Goal: Information Seeking & Learning: Learn about a topic

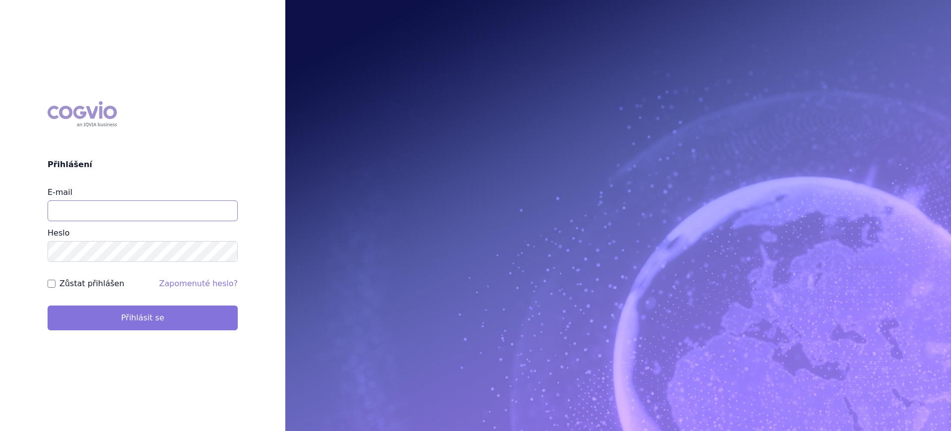
type input "lucie.sichtova@medochemie.com"
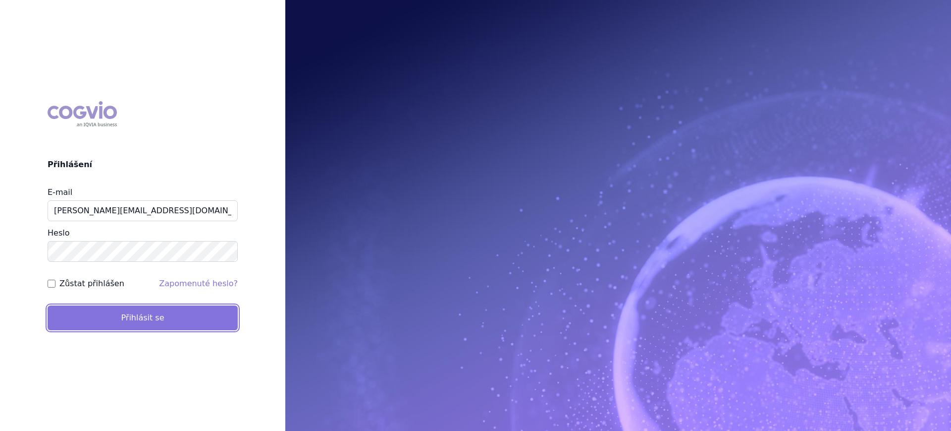
click at [179, 314] on button "Přihlásit se" at bounding box center [143, 317] width 190 height 25
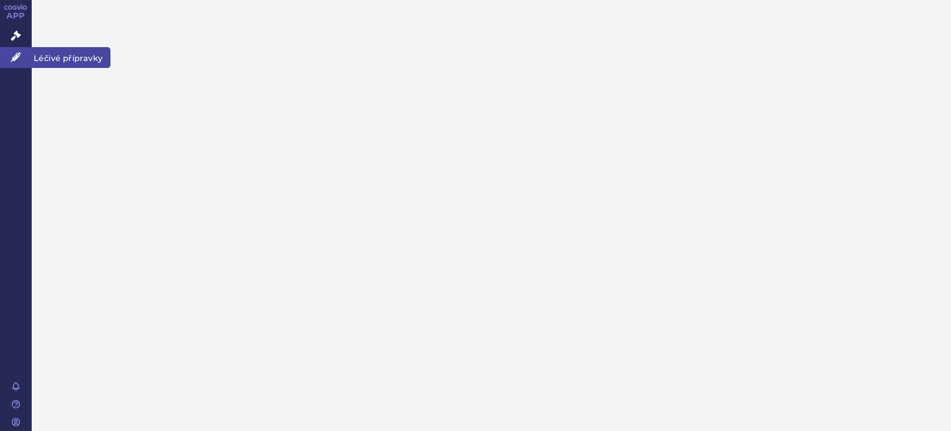
click at [17, 60] on icon at bounding box center [16, 57] width 10 height 10
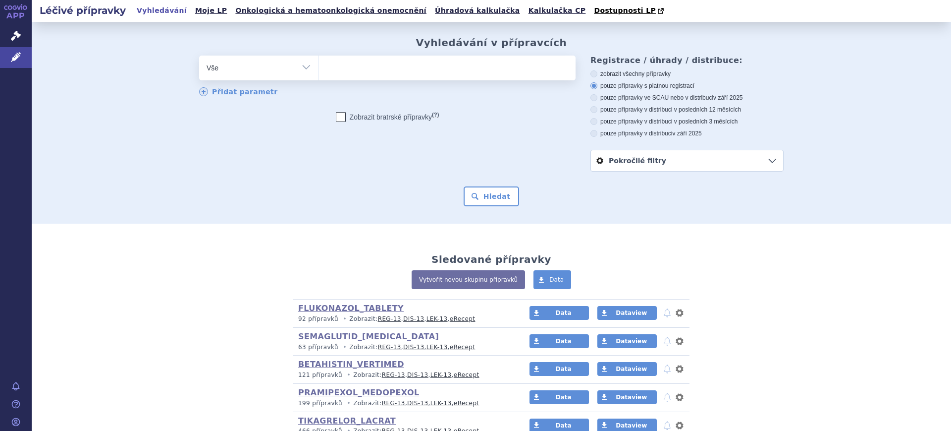
click at [294, 70] on select "Vše Přípravek/SUKL kód MAH VPOIS ATC/Aktivní látka Léková forma Síla" at bounding box center [258, 67] width 119 height 22
select select "filter-atc-group"
click at [199, 56] on select "Vše Přípravek/SUKL kód MAH VPOIS ATC/Aktivní látka Léková forma Síla" at bounding box center [258, 67] width 119 height 22
click at [419, 49] on div "Vyhledávání v přípravcích odstranit Vše Přípravek/SUKL kód MAH VPOIS" at bounding box center [491, 121] width 624 height 169
click at [421, 66] on ul at bounding box center [447, 66] width 257 height 21
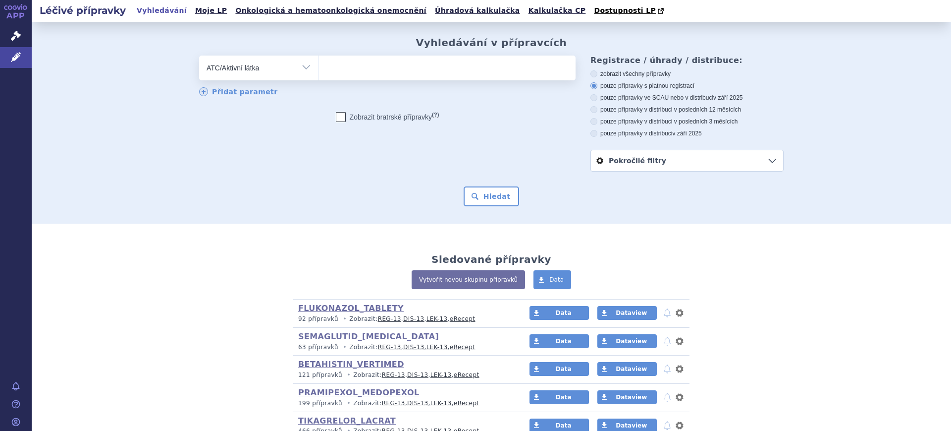
click at [319, 66] on select at bounding box center [318, 67] width 0 height 25
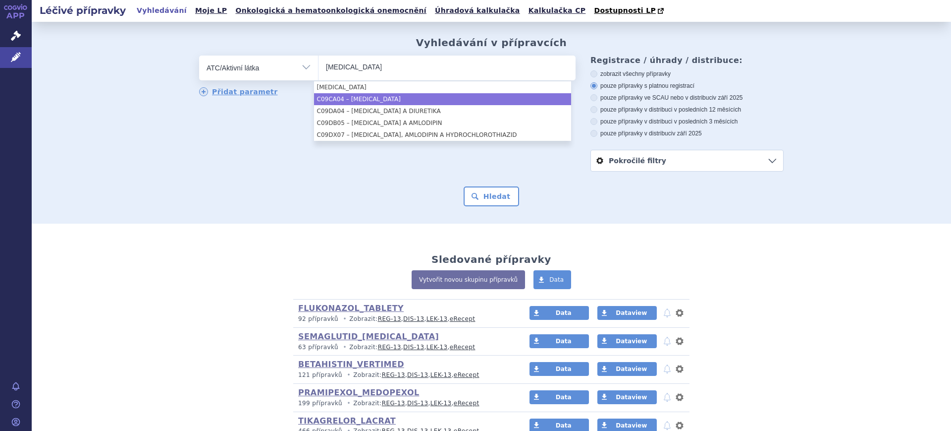
type input "irbesartan"
select select "C09CA04"
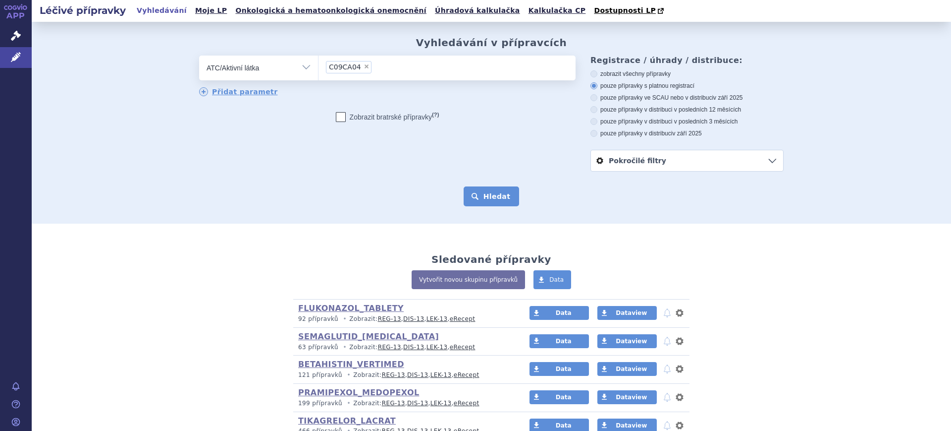
click at [493, 196] on button "Hledat" at bounding box center [492, 196] width 56 height 20
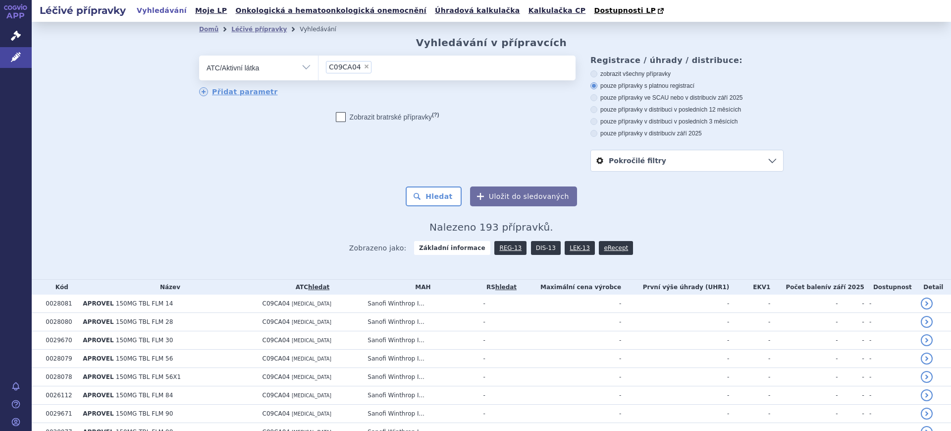
click at [531, 251] on link "DIS-13" at bounding box center [546, 248] width 30 height 14
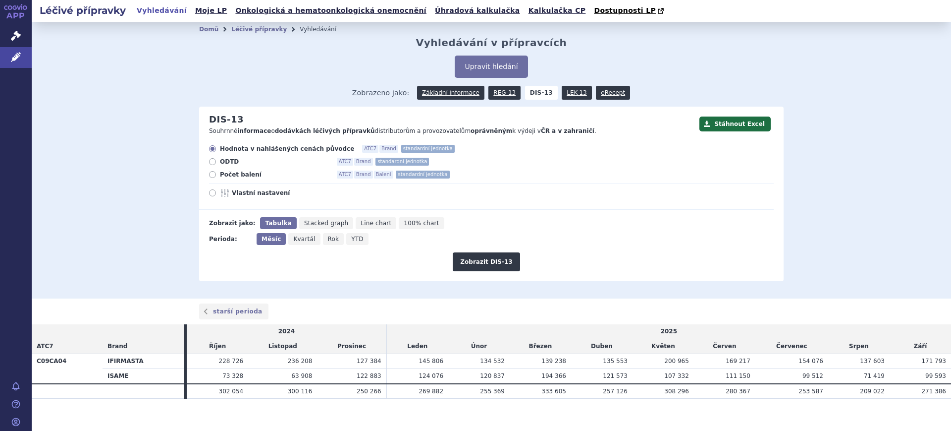
click at [351, 239] on span "YTD" at bounding box center [357, 238] width 12 height 7
click at [346, 239] on input "YTD" at bounding box center [349, 236] width 6 height 6
radio input "true"
click at [473, 264] on button "Zobrazit DIS-13" at bounding box center [486, 261] width 67 height 19
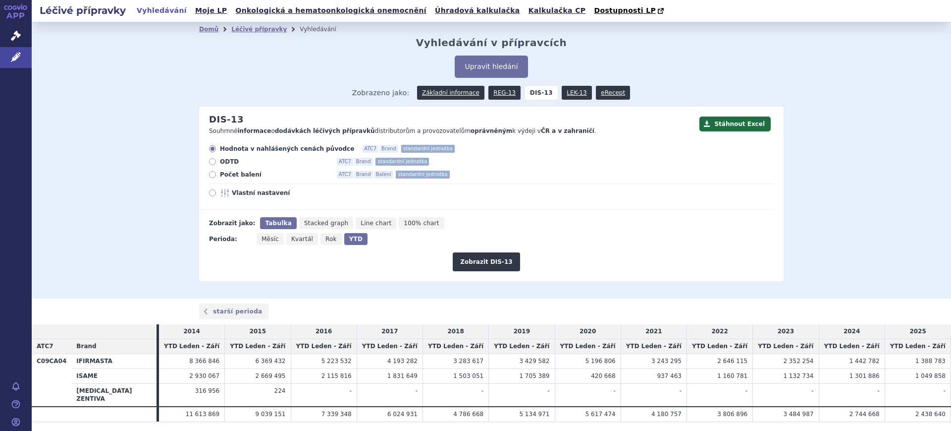
click at [254, 196] on span "Vlastní nastavení" at bounding box center [286, 193] width 109 height 8
click at [217, 196] on input "Vlastní nastavení" at bounding box center [213, 194] width 6 height 6
radio input "true"
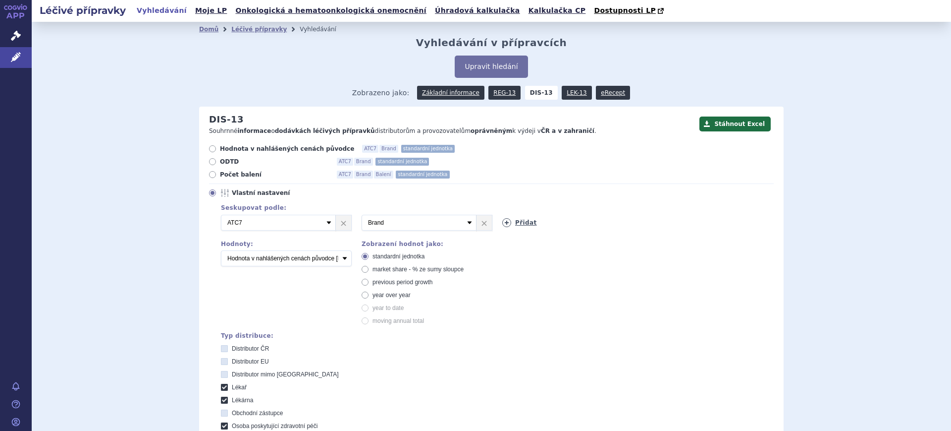
click at [507, 226] on link "Přidat" at bounding box center [519, 222] width 35 height 9
click at [507, 226] on select "Vyberte groupování ATC3 ATC5 ATC7 Brand Balení SÚKL kód MAH VPOIS Referenční sk…" at bounding box center [559, 223] width 115 height 16
select select "mah"
click at [502, 215] on select "Vyberte groupování ATC3 ATC5 ATC7 Brand Balení SÚKL kód MAH VPOIS Referenční sk…" at bounding box center [559, 223] width 115 height 16
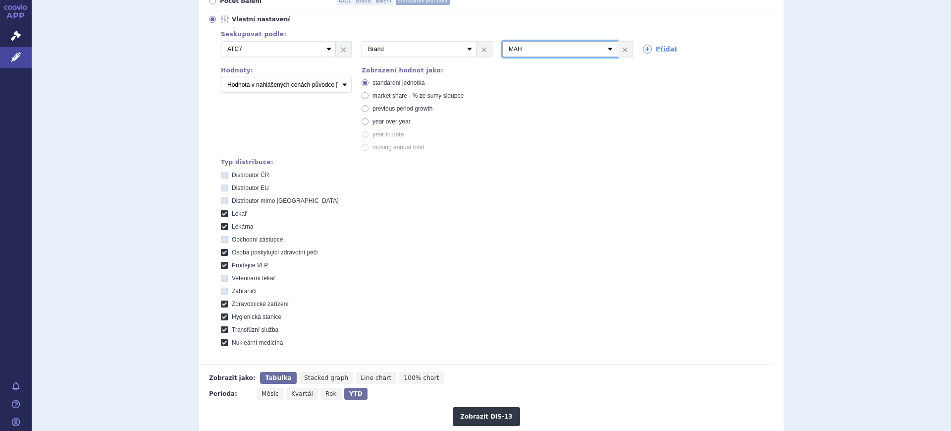
scroll to position [310, 0]
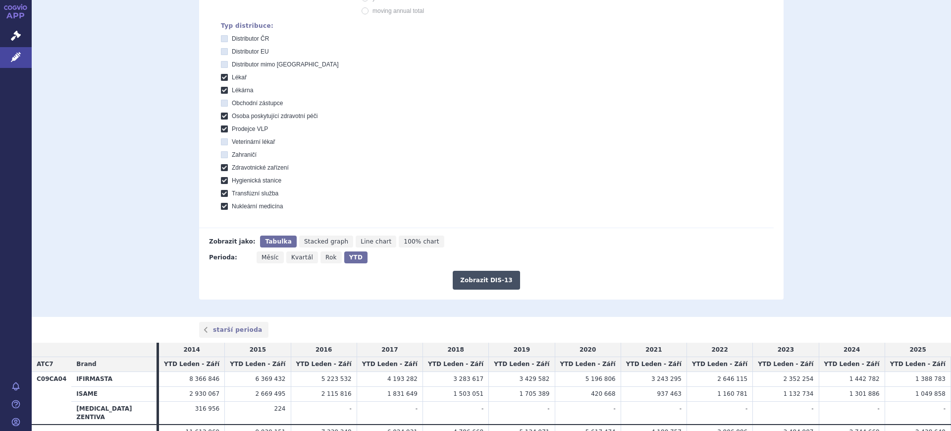
click at [491, 277] on button "Zobrazit DIS-13" at bounding box center [486, 280] width 67 height 19
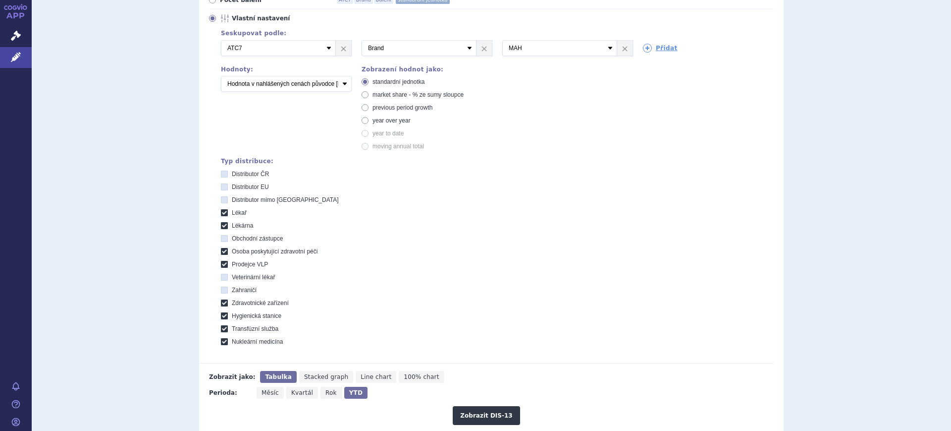
scroll to position [165, 0]
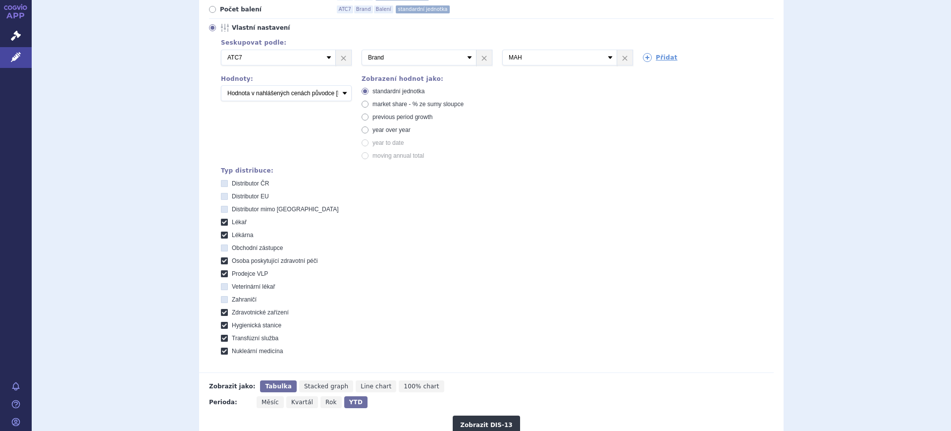
click at [326, 401] on span "Rok" at bounding box center [331, 401] width 11 height 7
click at [323, 401] on input "Rok" at bounding box center [324, 399] width 6 height 6
radio input "true"
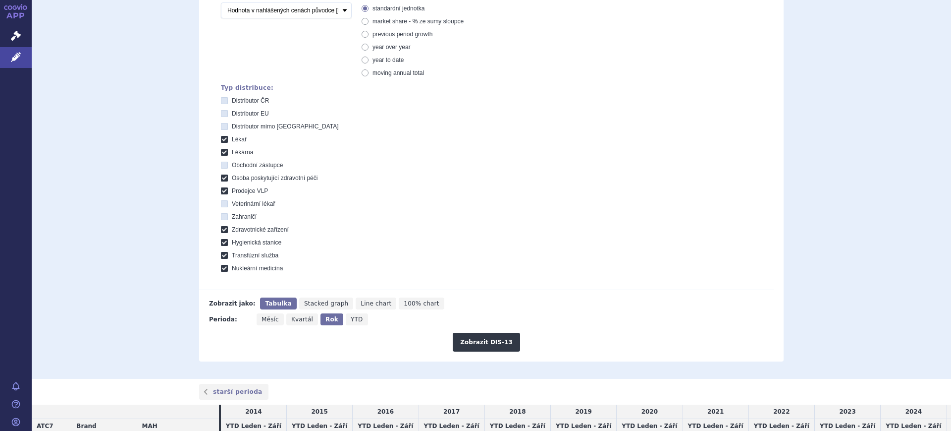
scroll to position [351, 0]
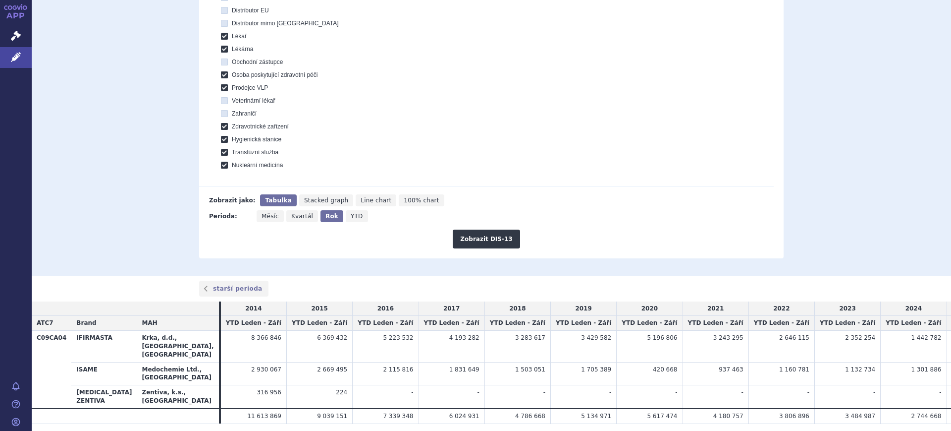
click at [504, 229] on div "Zobrazit DIS-13" at bounding box center [486, 235] width 575 height 26
click at [499, 238] on button "Zobrazit DIS-13" at bounding box center [486, 238] width 67 height 19
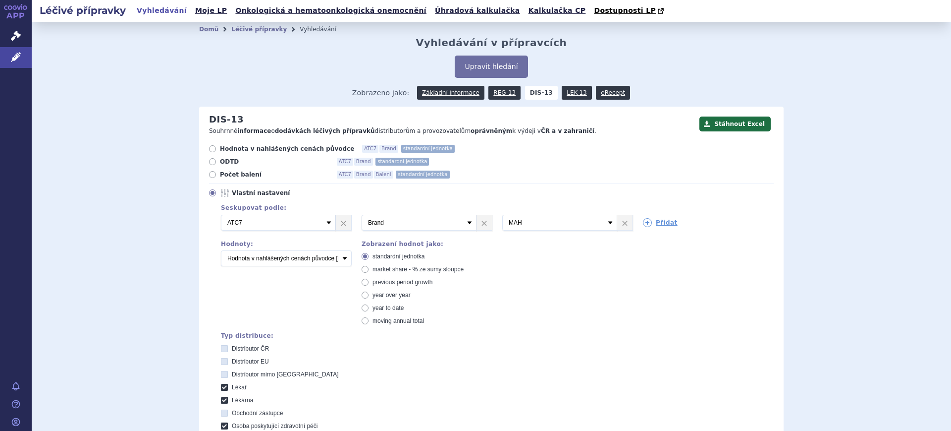
scroll to position [336, 0]
